Goal: Task Accomplishment & Management: Use online tool/utility

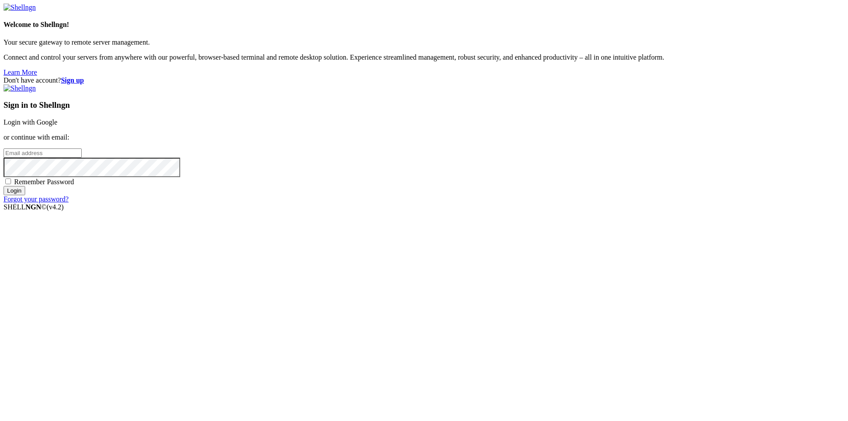
click at [383, 203] on div "Don't have account? Sign up Sign in to Shellngn Login with Google or continue w…" at bounding box center [424, 139] width 841 height 127
click at [57, 126] on link "Login with Google" at bounding box center [31, 122] width 54 height 8
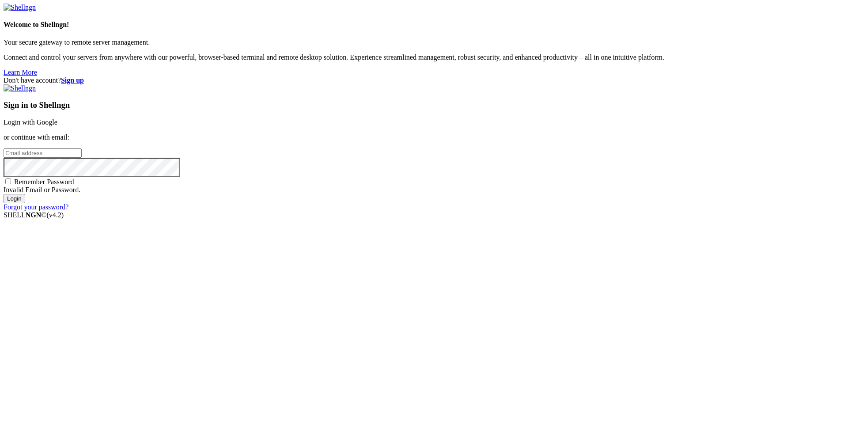
click at [57, 126] on link "Login with Google" at bounding box center [31, 122] width 54 height 8
click at [554, 84] on div "Sign in to Shellngn Login with Google or continue with email: Remember Password…" at bounding box center [424, 147] width 841 height 127
click at [57, 126] on link "Login with Google" at bounding box center [31, 122] width 54 height 8
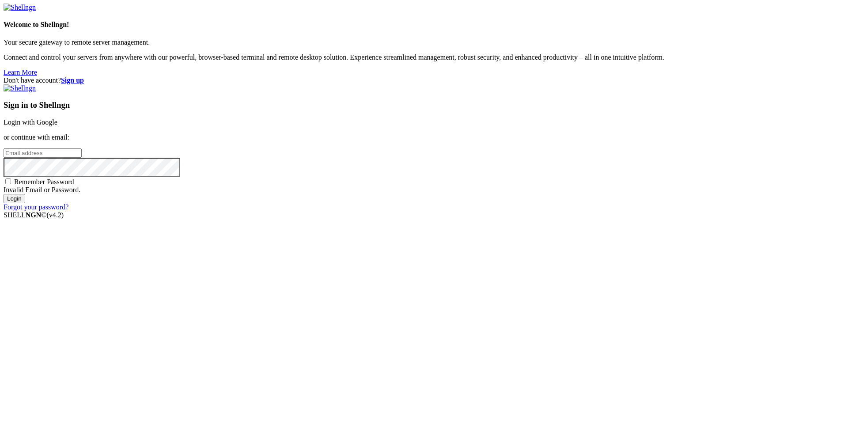
click at [82, 158] on input "email" at bounding box center [43, 152] width 78 height 9
type input "s"
type input "ф"
type input "a"
click at [57, 126] on link "Login with Google" at bounding box center [31, 122] width 54 height 8
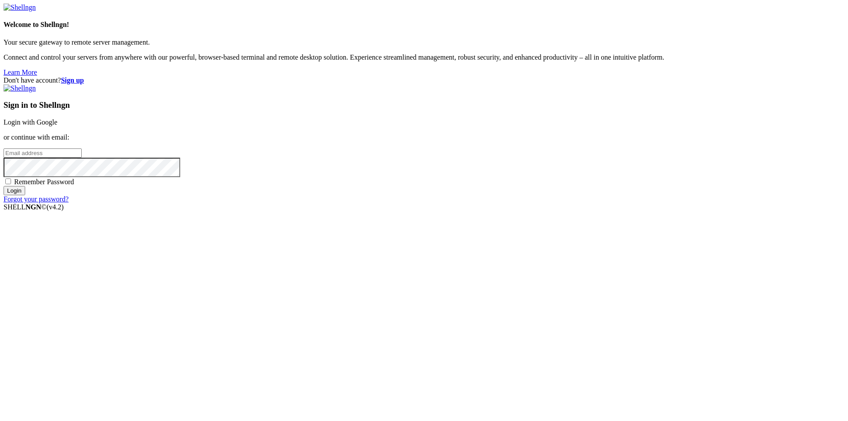
click at [57, 126] on link "Login with Google" at bounding box center [31, 122] width 54 height 8
click at [74, 186] on span "Remember Password" at bounding box center [44, 182] width 60 height 8
click at [11, 184] on input "Remember Password" at bounding box center [8, 182] width 6 height 6
click at [74, 186] on span "Remember Password" at bounding box center [44, 182] width 60 height 8
click at [11, 184] on input "Remember Password" at bounding box center [8, 182] width 6 height 6
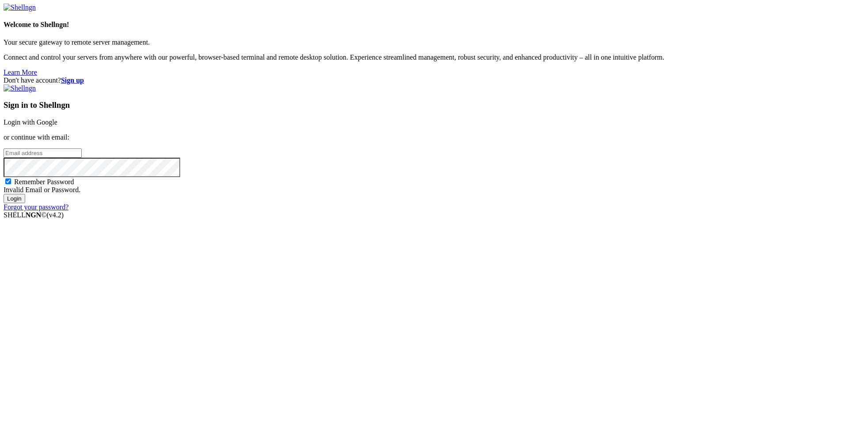
checkbox input "false"
click at [609, 86] on div "Sign in to Shellngn Login with Google or continue with email: Remember Password…" at bounding box center [424, 147] width 841 height 127
click at [57, 126] on link "Login with Google" at bounding box center [31, 122] width 54 height 8
click at [352, 211] on div "Don't have account? Sign up Sign in to Shellngn Login with Google or continue w…" at bounding box center [424, 143] width 841 height 135
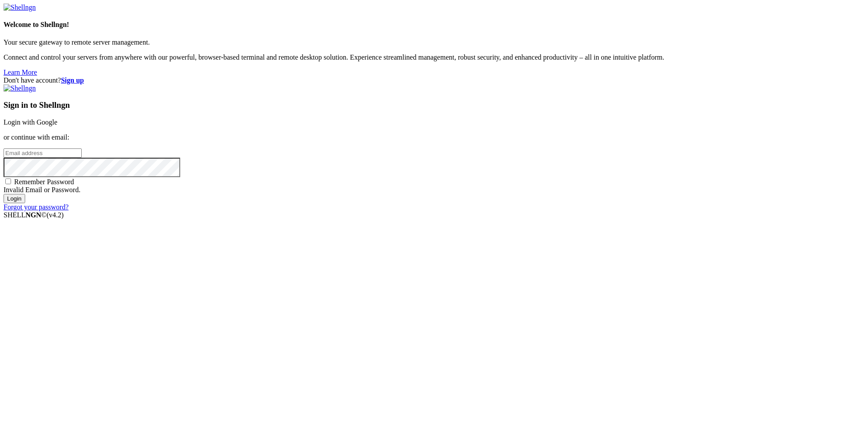
click at [57, 126] on link "Login with Google" at bounding box center [31, 122] width 54 height 8
